Goal: Information Seeking & Learning: Learn about a topic

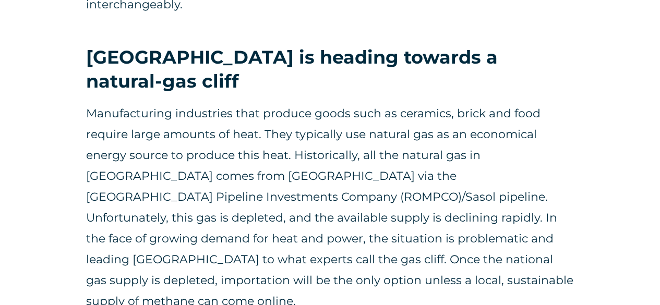
scroll to position [3504, 0]
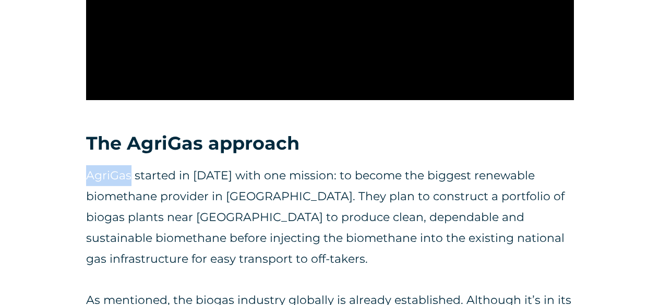
drag, startPoint x: 87, startPoint y: 111, endPoint x: 128, endPoint y: 108, distance: 41.8
click at [128, 165] on p "AgriGas started in [DATE] with one mission: to become the biggest renewable bio…" at bounding box center [330, 217] width 488 height 104
copy p "AgriGas"
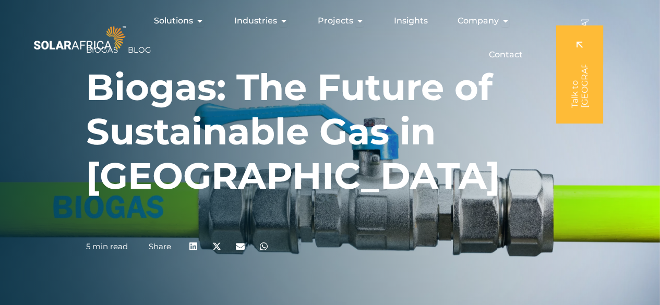
scroll to position [3429, 0]
